Goal: Information Seeking & Learning: Learn about a topic

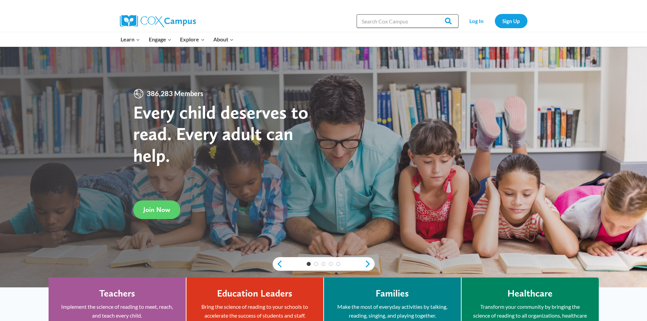
drag, startPoint x: 0, startPoint y: 0, endPoint x: 393, endPoint y: 19, distance: 393.9
click at [393, 19] on input "Search in [URL][DOMAIN_NAME]" at bounding box center [408, 21] width 102 height 14
paste input "Tarana N Velcro Frame, Buckle Frame, Chalking, Painting [PERSON_NAME] Slicing, …"
type input "Tarana N Velcro Frame, Buckle Frame, Chalking, Painting [PERSON_NAME] Slicing, …"
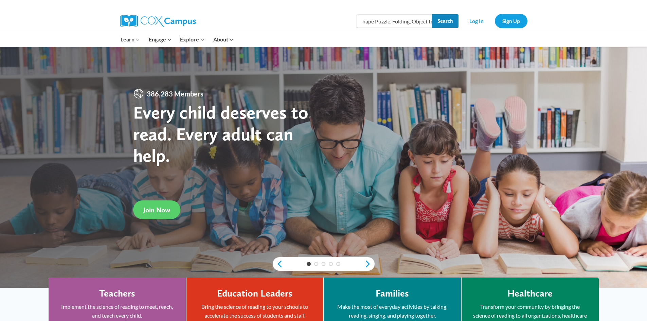
scroll to position [0, 0]
click at [436, 18] on input "Search" at bounding box center [445, 21] width 26 height 14
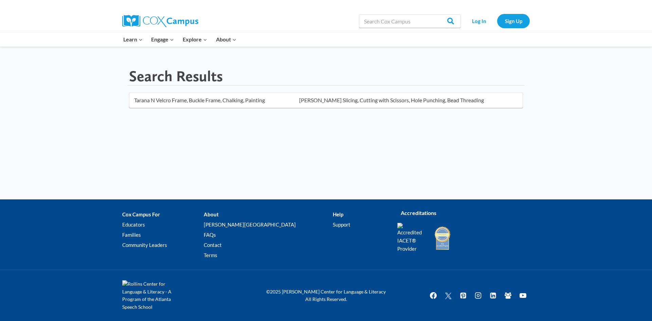
type input "Tarana N Velcro Frame, Buckle Frame, Chalking, Painting [PERSON_NAME] Slicing, …"
click at [436, 24] on input "Search" at bounding box center [447, 21] width 26 height 14
click at [418, 20] on input "Tarana N Velcro Frame, Buckle Frame, Chalking, Painting [PERSON_NAME] Slicing, …" at bounding box center [410, 21] width 102 height 14
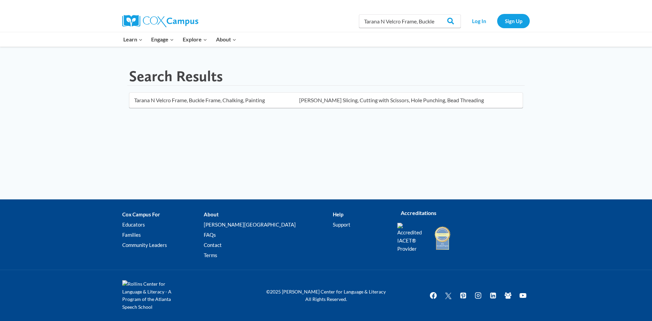
click at [418, 20] on input "Tarana N Velcro Frame, Buckle Frame, Chalking, Painting [PERSON_NAME] Slicing, …" at bounding box center [410, 21] width 102 height 14
click at [438, 24] on input "Search" at bounding box center [447, 21] width 26 height 14
click at [423, 22] on input "Tarana N Velcro Frame, Buckle Frame, Chalking, Painting [PERSON_NAME] Slicing, …" at bounding box center [410, 21] width 102 height 14
click at [516, 101] on input "Tarana N Velcro Frame, Buckle Frame, Chalking, Painting [PERSON_NAME] Slicing, …" at bounding box center [326, 100] width 394 height 16
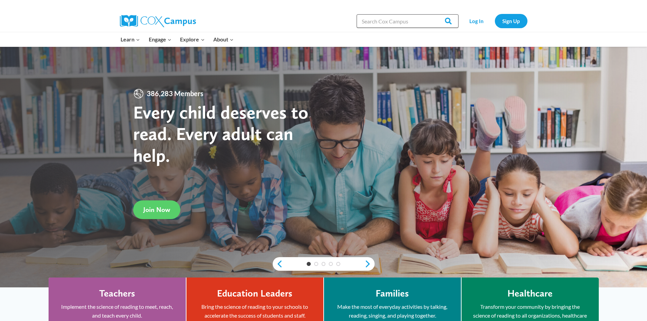
click at [372, 17] on input "Search in [URL][DOMAIN_NAME]" at bounding box center [408, 21] width 102 height 14
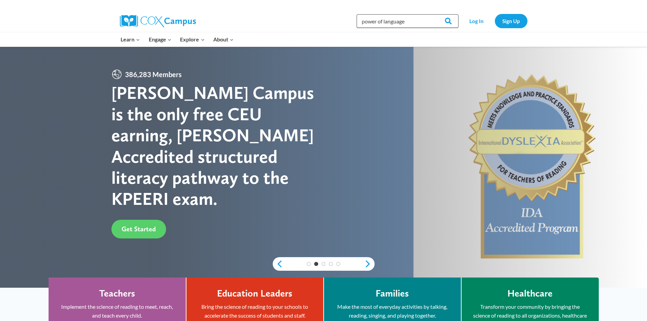
type input "power of language"
click at [432, 14] on input "Search" at bounding box center [445, 21] width 26 height 14
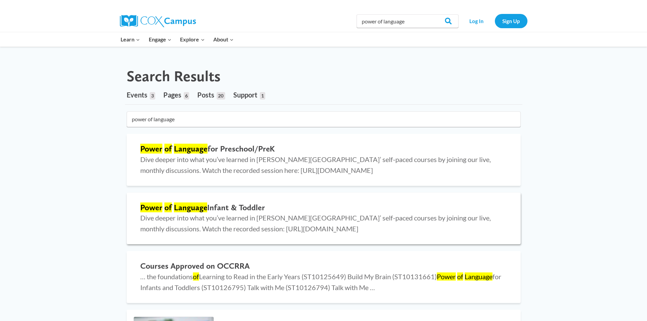
click at [212, 223] on p "Dive deeper into what you’ve learned in Cox Campus’ self-paced courses by joini…" at bounding box center [323, 223] width 367 height 22
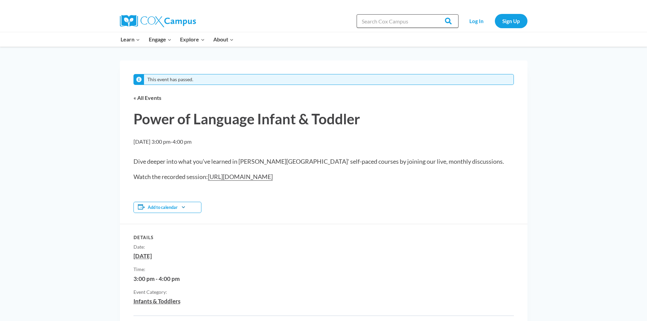
click at [404, 21] on input "Search in [URL][DOMAIN_NAME]" at bounding box center [408, 21] width 102 height 14
type input "rhyme with me"
click at [432, 14] on input "Search" at bounding box center [445, 21] width 26 height 14
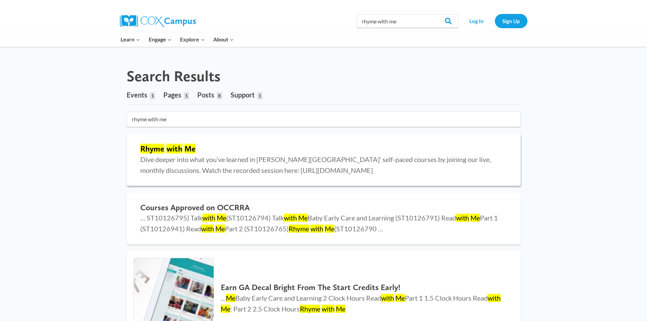
click at [295, 153] on h2 "Rhyme with Me" at bounding box center [323, 149] width 367 height 10
